Goal: Task Accomplishment & Management: Use online tool/utility

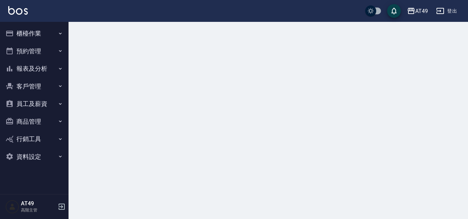
click at [15, 31] on button "櫃檯作業" at bounding box center [34, 34] width 63 height 18
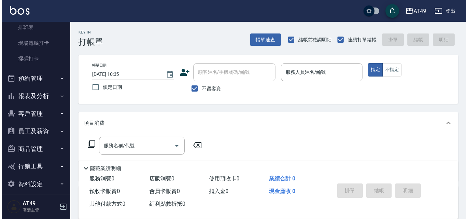
scroll to position [175, 0]
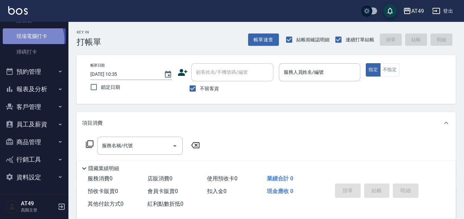
click at [31, 39] on link "現場電腦打卡" at bounding box center [34, 36] width 63 height 16
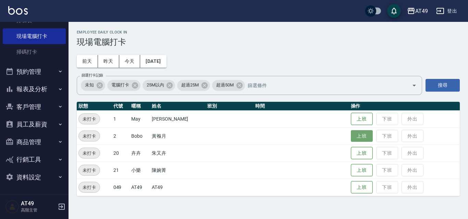
click at [353, 138] on button "上班" at bounding box center [362, 136] width 22 height 12
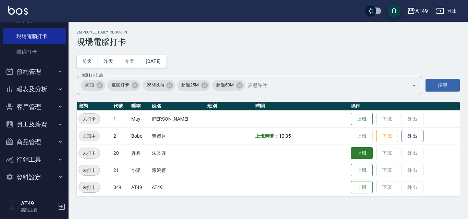
click at [355, 157] on button "上班" at bounding box center [362, 154] width 22 height 12
